Goal: Find specific page/section

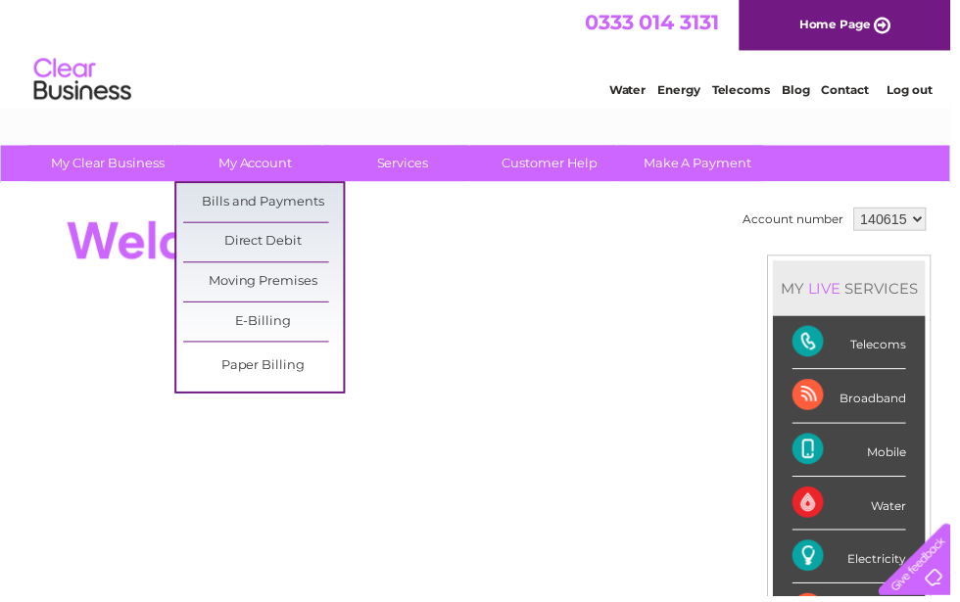
click at [283, 197] on link "Bills and Payments" at bounding box center [266, 204] width 162 height 39
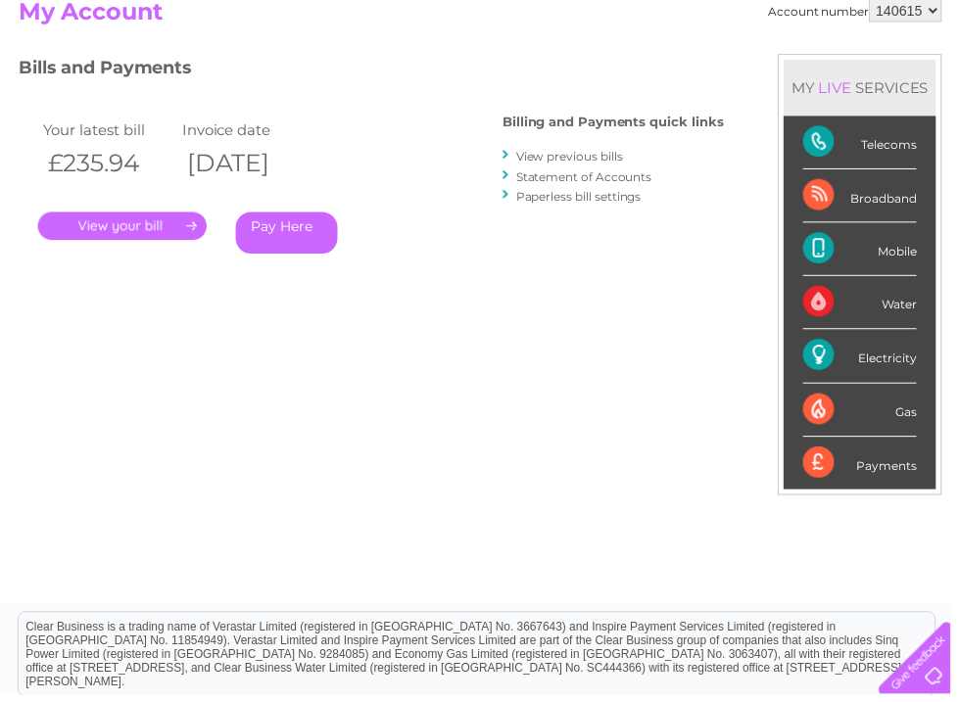
scroll to position [211, 0]
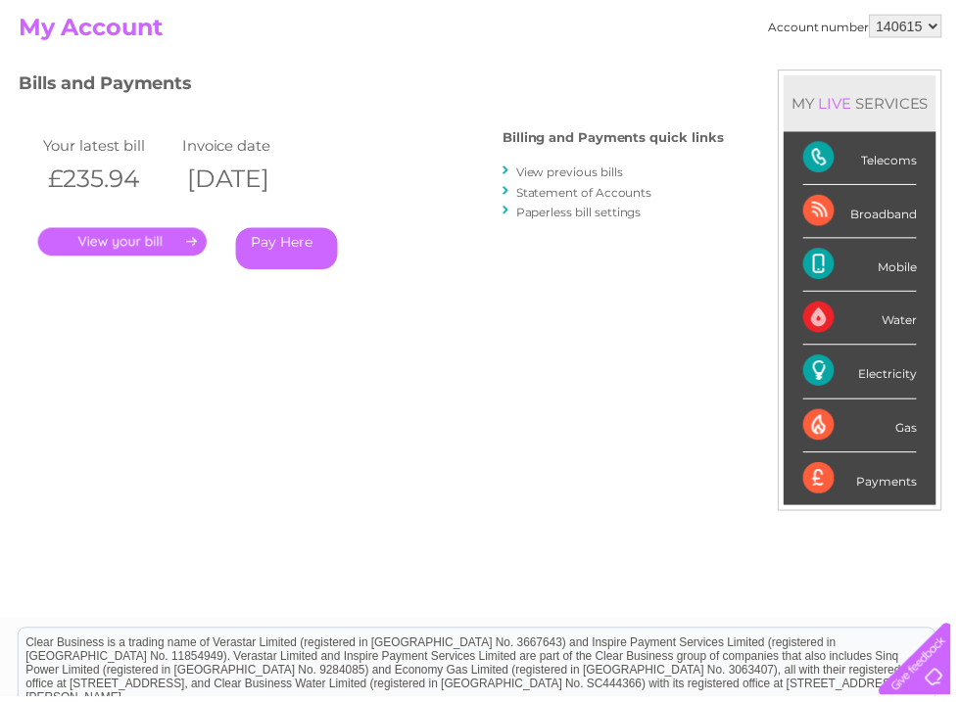
click at [168, 235] on link "." at bounding box center [123, 243] width 170 height 28
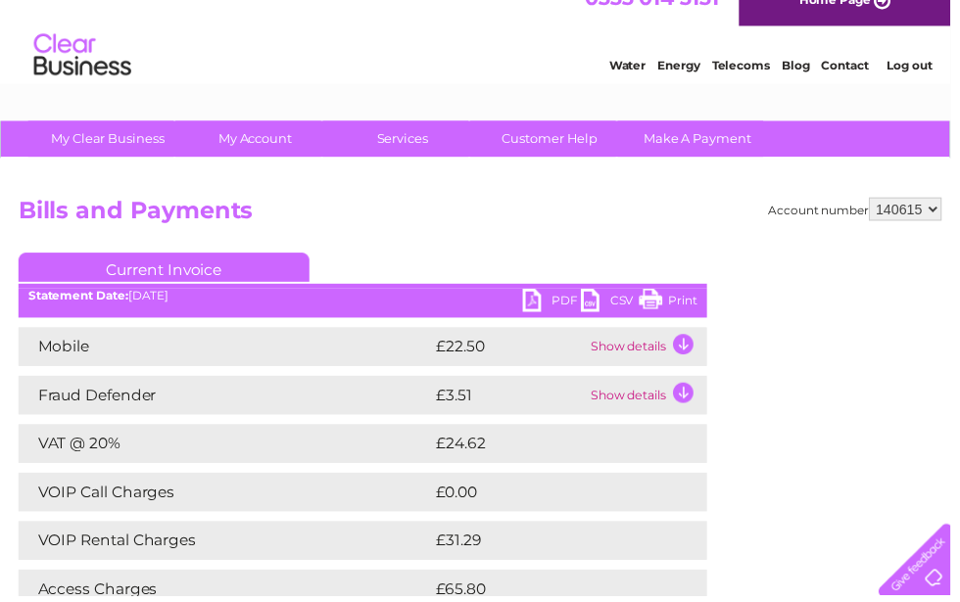
scroll to position [24, 0]
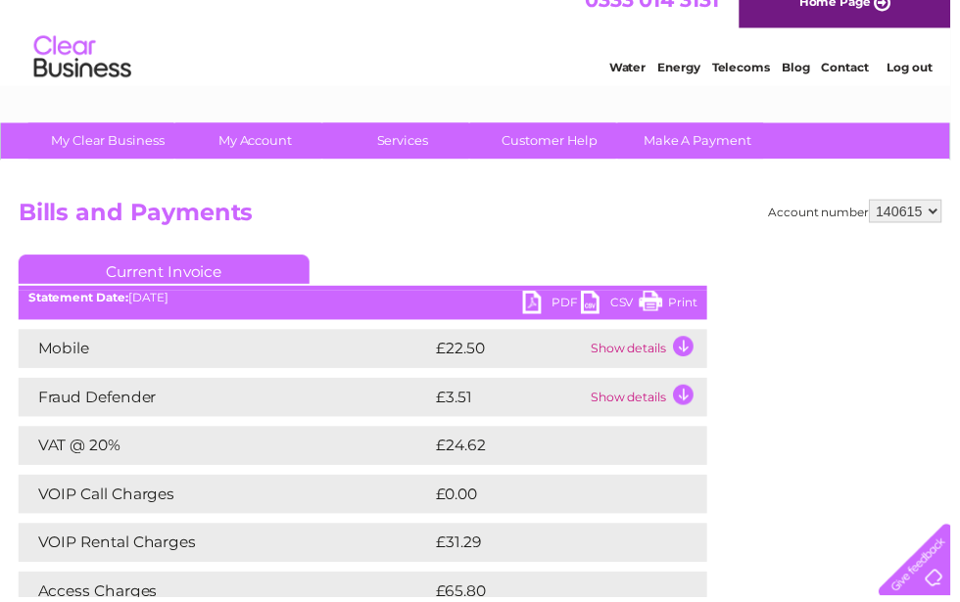
click at [917, 65] on link "Log out" at bounding box center [918, 68] width 46 height 15
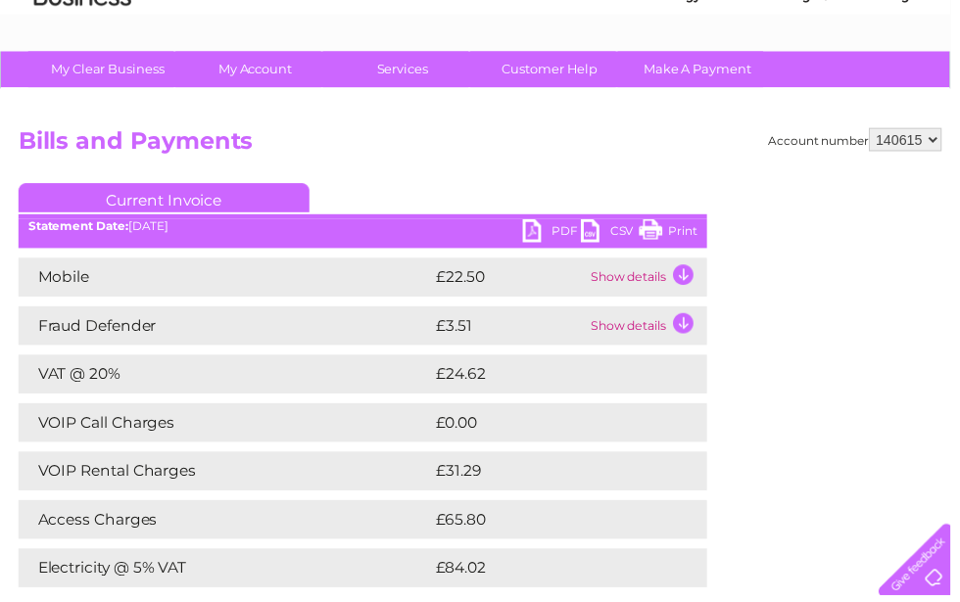
scroll to position [0, 0]
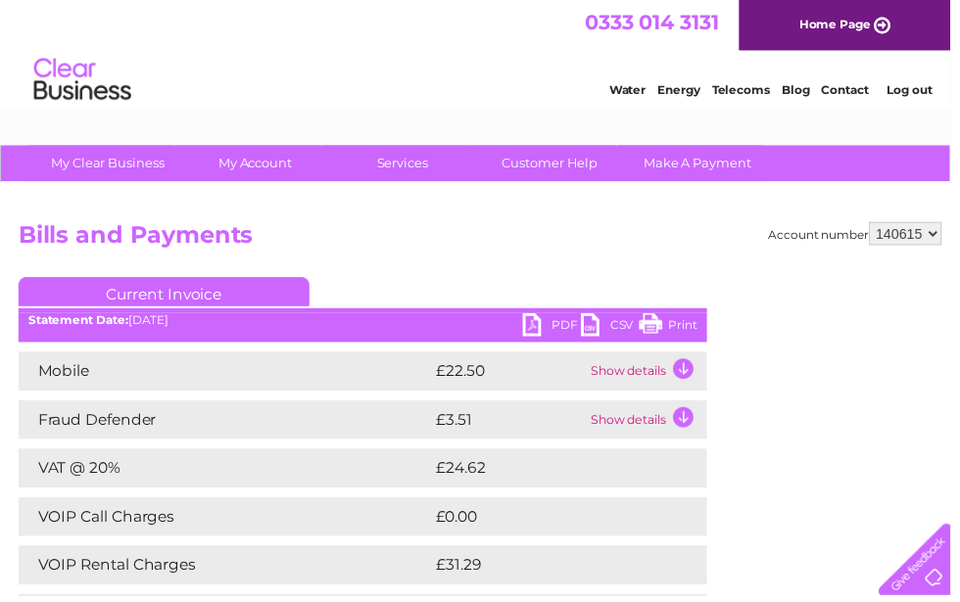
click at [927, 87] on link "Log out" at bounding box center [918, 90] width 46 height 15
